Goal: Task Accomplishment & Management: Manage account settings

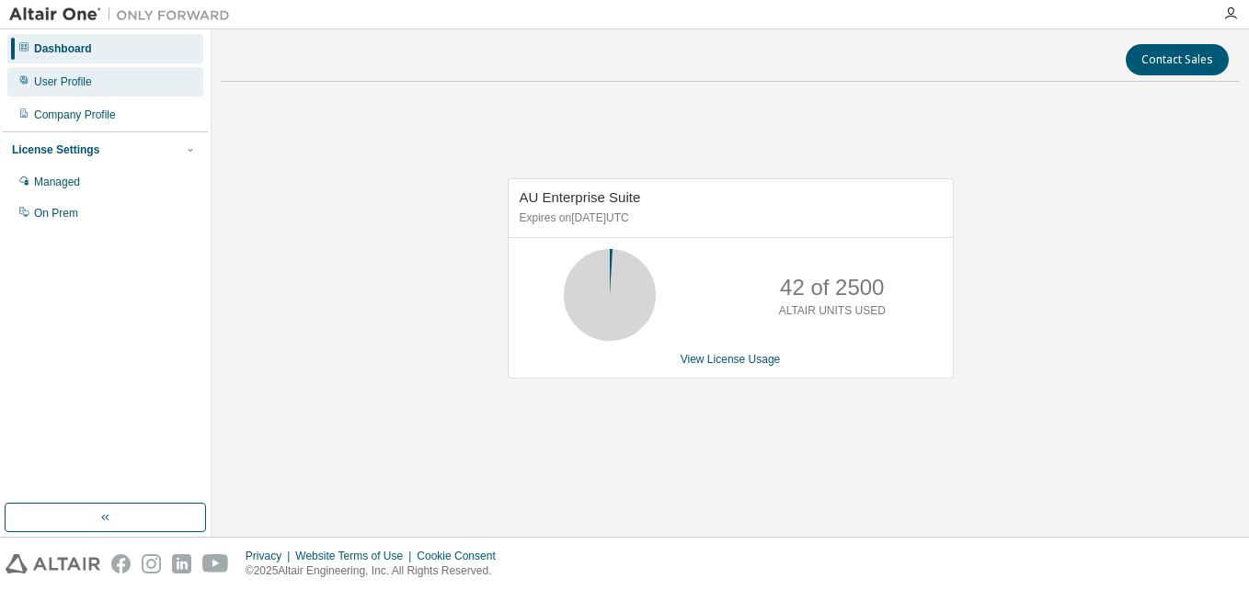
click at [79, 75] on div "User Profile" at bounding box center [63, 81] width 58 height 15
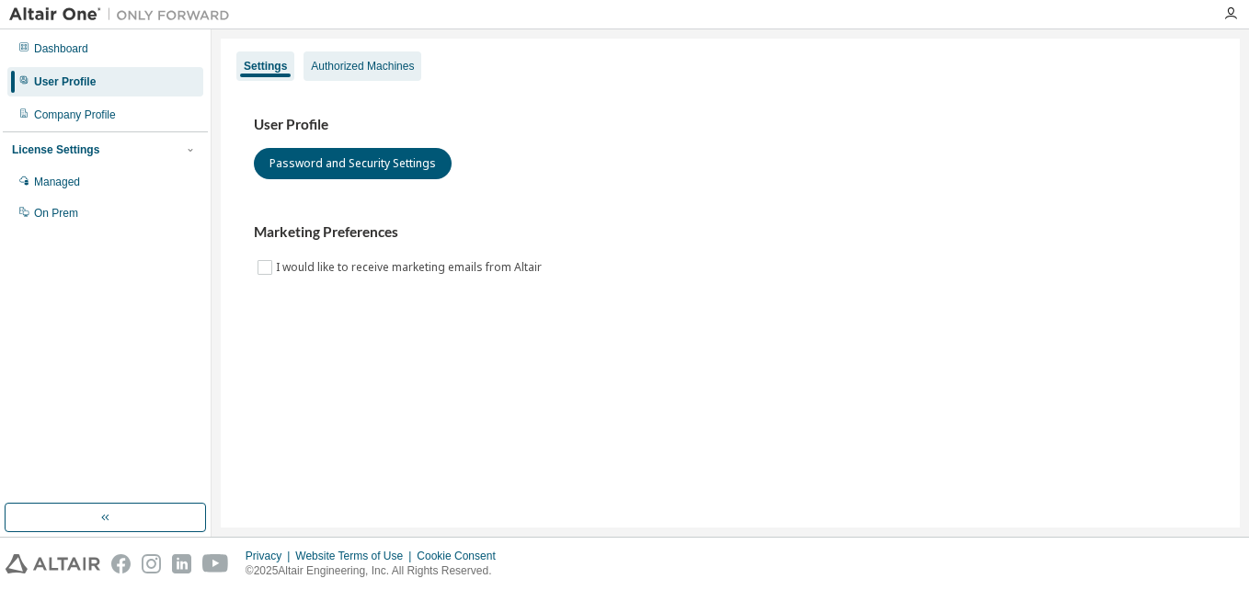
click at [370, 65] on div "Authorized Machines" at bounding box center [362, 66] width 103 height 15
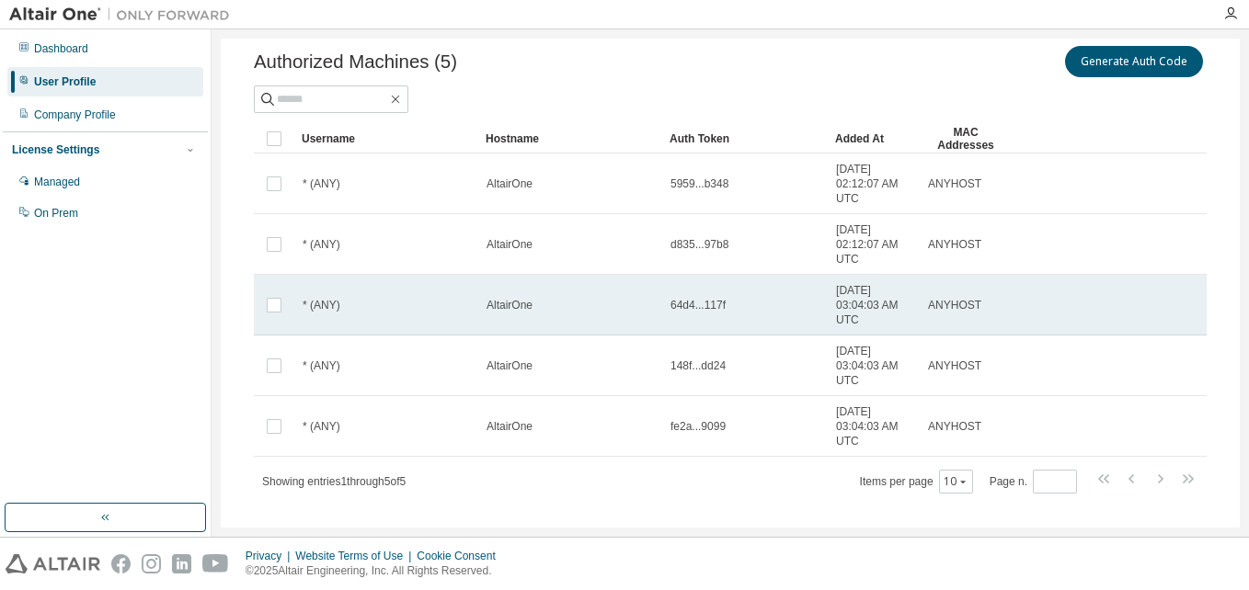
scroll to position [88, 0]
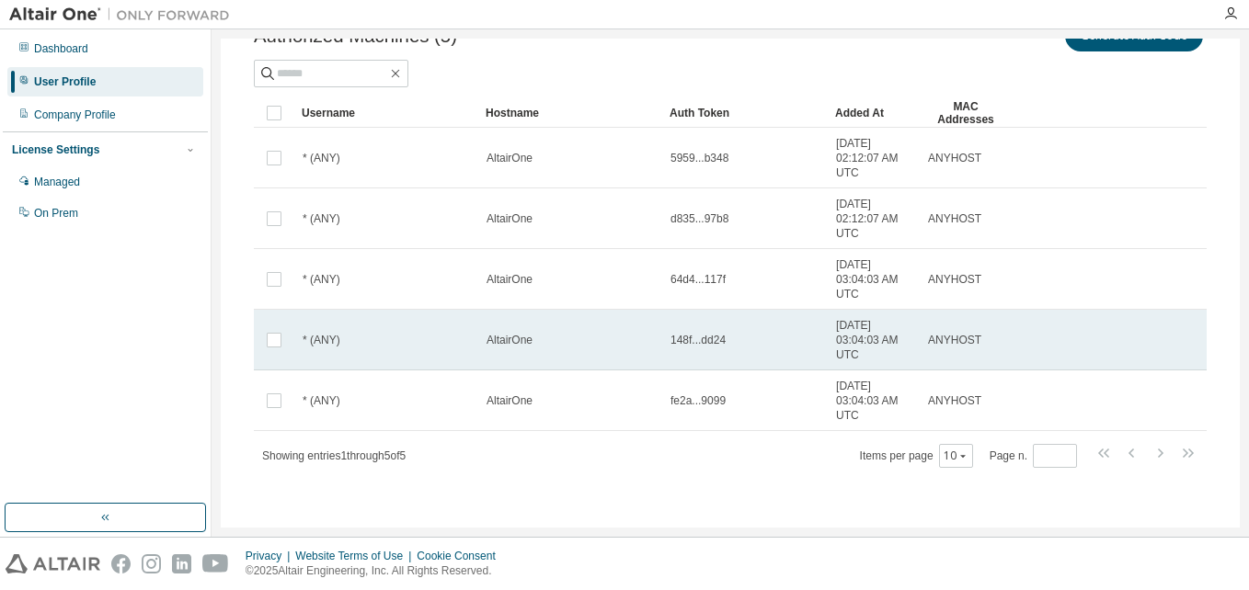
click at [472, 327] on td "* (ANY)" at bounding box center [386, 340] width 184 height 61
click at [523, 347] on span "AltairOne" at bounding box center [510, 340] width 46 height 15
click at [945, 364] on td "ANYHOST" at bounding box center [966, 340] width 92 height 61
click at [955, 349] on td "ANYHOST" at bounding box center [966, 340] width 92 height 61
click at [956, 339] on span "ANYHOST" at bounding box center [954, 340] width 53 height 15
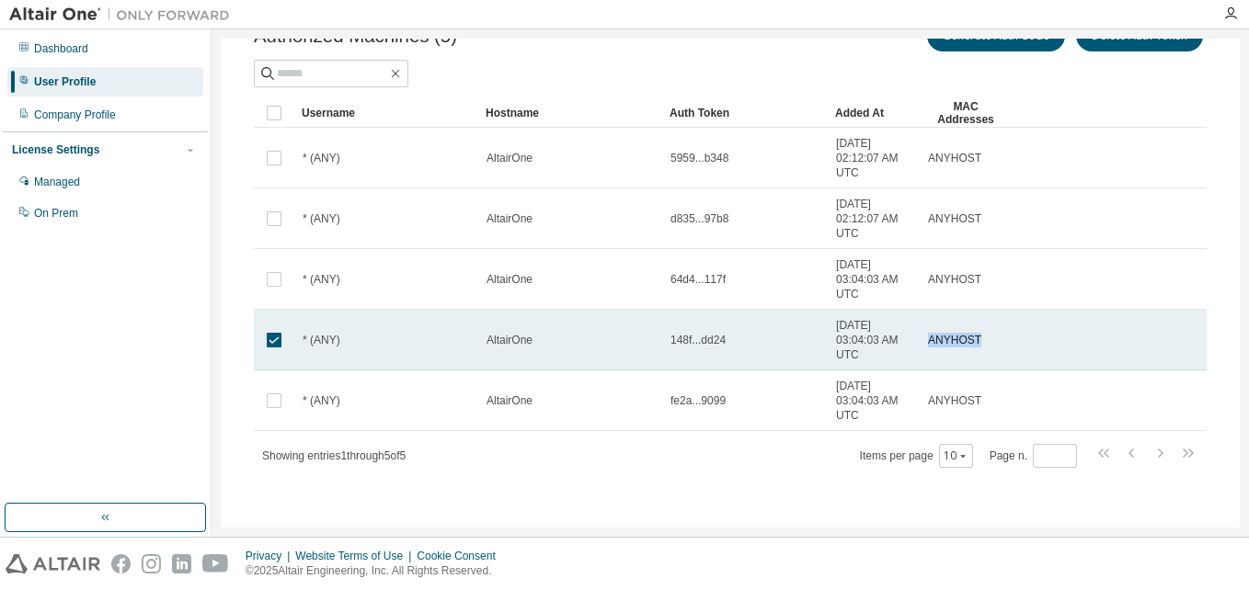
click at [955, 338] on span "ANYHOST" at bounding box center [954, 340] width 53 height 15
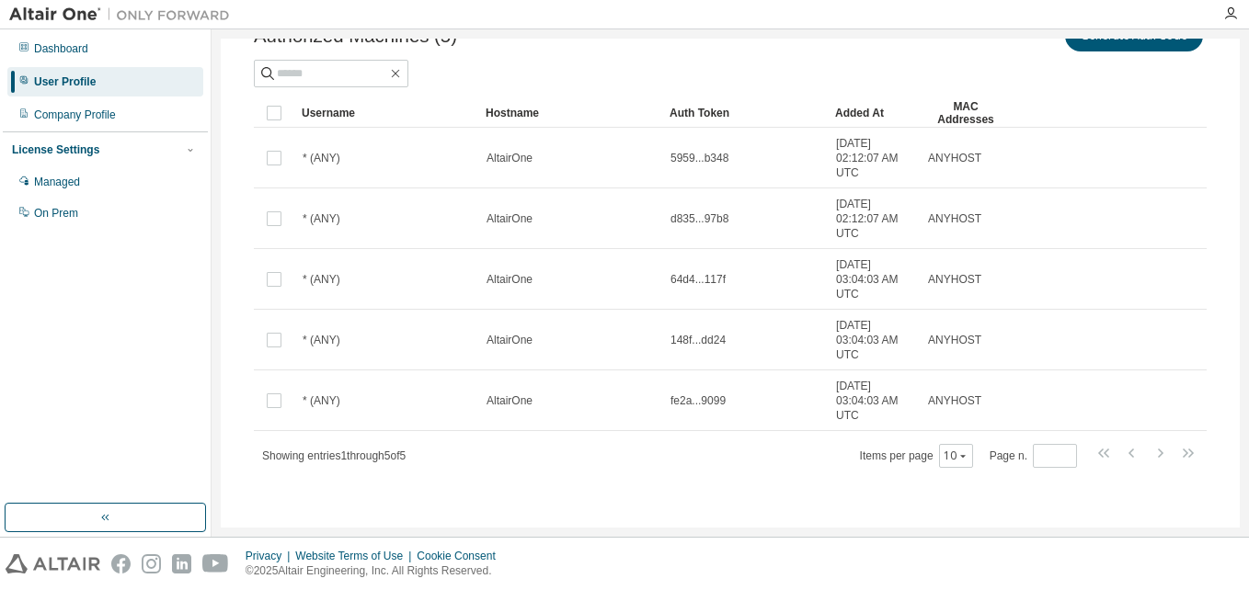
click at [895, 335] on span "[DATE] 03:04:03 AM UTC" at bounding box center [873, 340] width 75 height 44
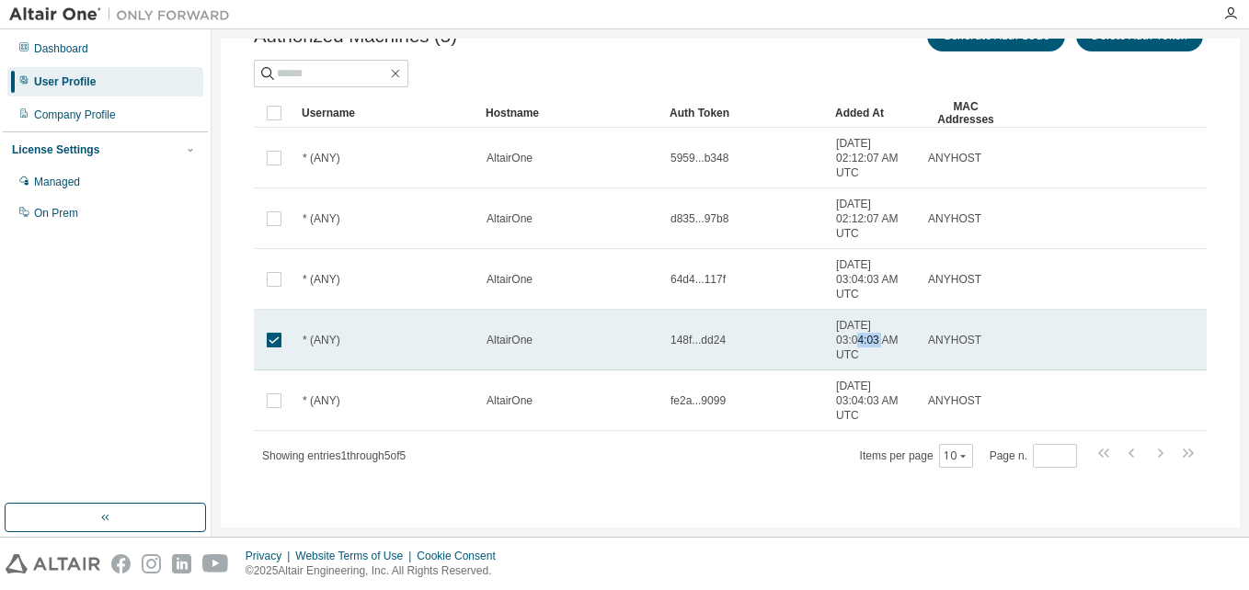
drag, startPoint x: 854, startPoint y: 338, endPoint x: 793, endPoint y: 340, distance: 61.7
click at [793, 340] on tr "* (ANY) AltairOne 148f...dd24 [DATE] 03:04:03 AM UTC ANYHOST" at bounding box center [730, 340] width 953 height 61
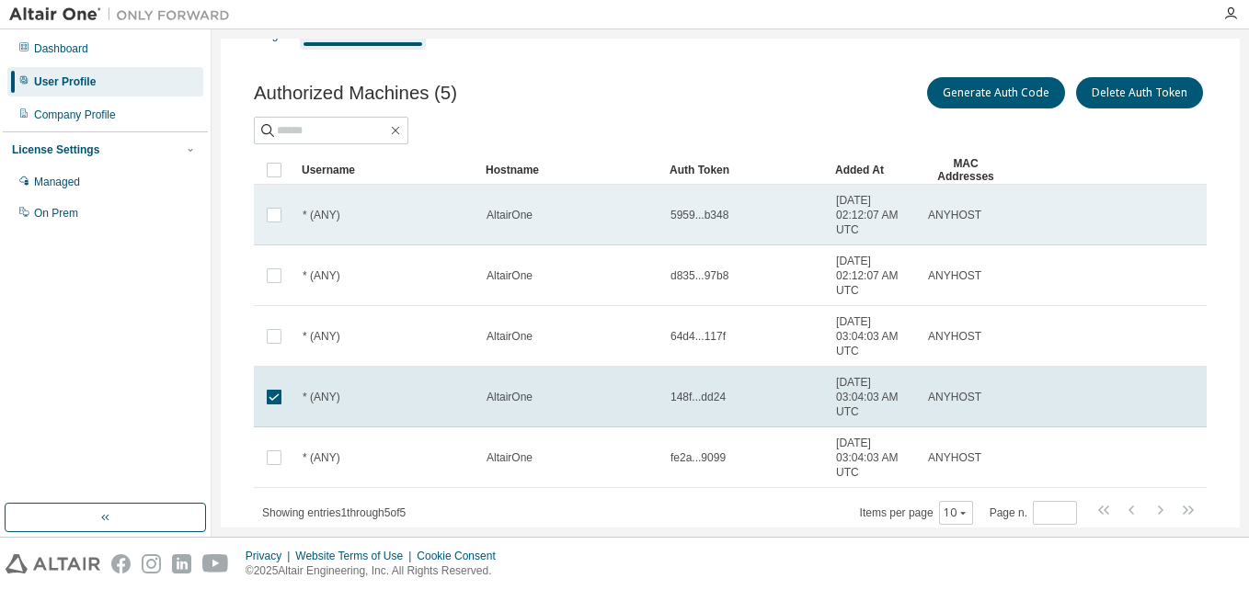
scroll to position [0, 0]
